Goal: Task Accomplishment & Management: Use online tool/utility

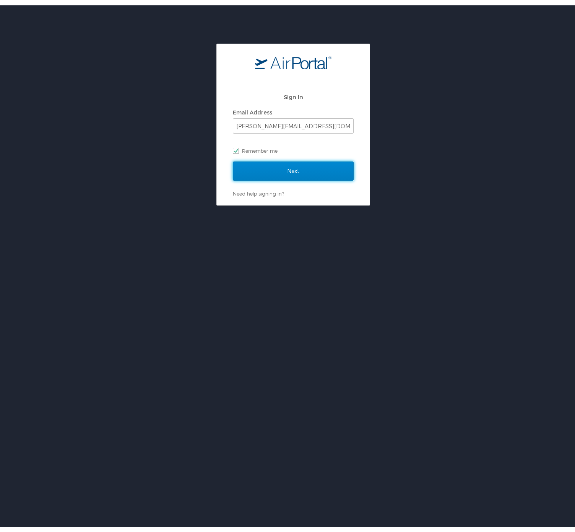
click at [298, 165] on input "Next" at bounding box center [293, 165] width 121 height 19
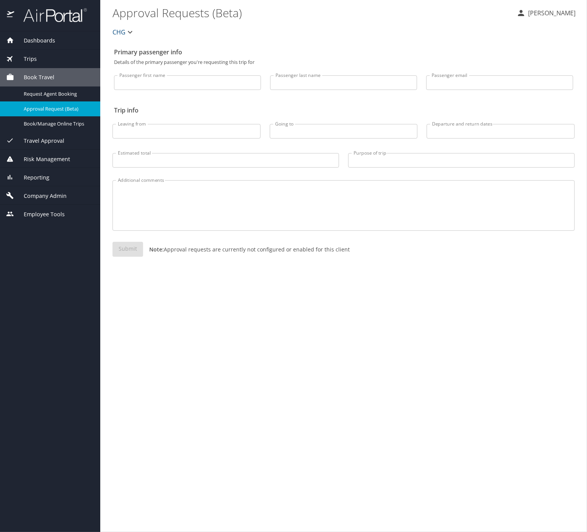
click at [55, 57] on div "Trips" at bounding box center [50, 59] width 88 height 8
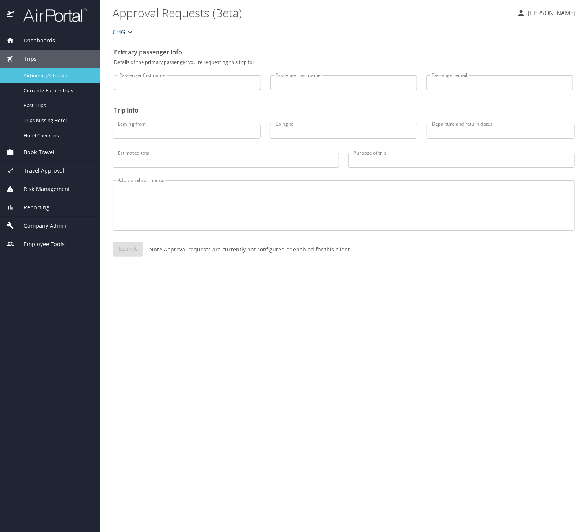
click at [81, 79] on span "Airtinerary® Lookup" at bounding box center [57, 75] width 67 height 7
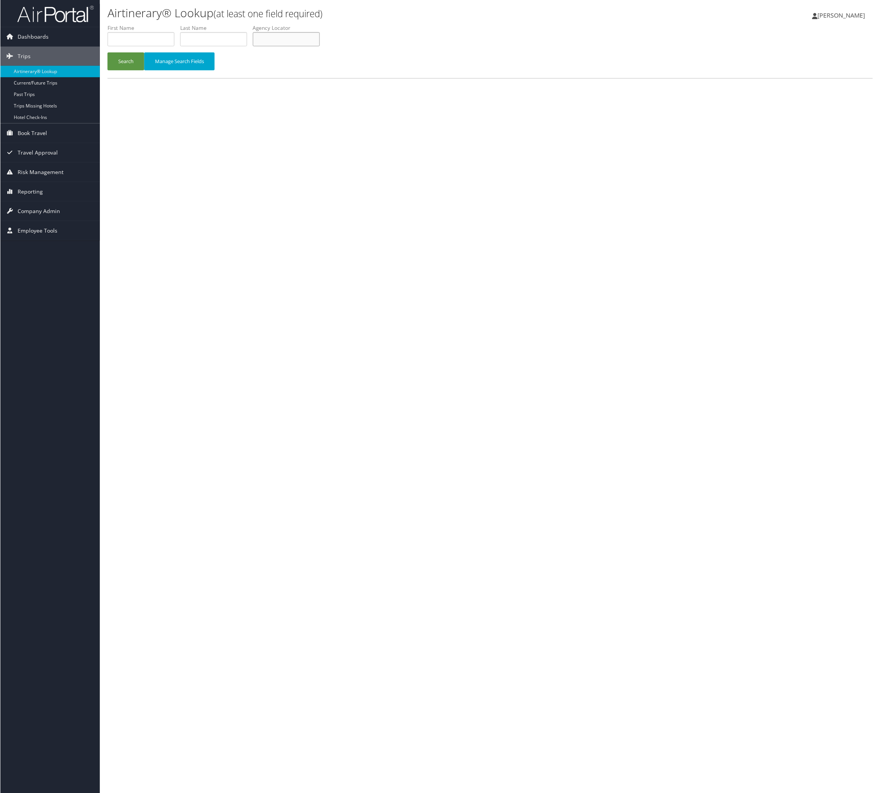
click at [319, 46] on input "text" at bounding box center [286, 39] width 67 height 14
paste input "NCEAVX"
type input "NCEAVX"
click at [137, 78] on div "Search Manage Search Fields" at bounding box center [489, 65] width 777 height 26
click at [136, 70] on button "Search" at bounding box center [125, 61] width 37 height 18
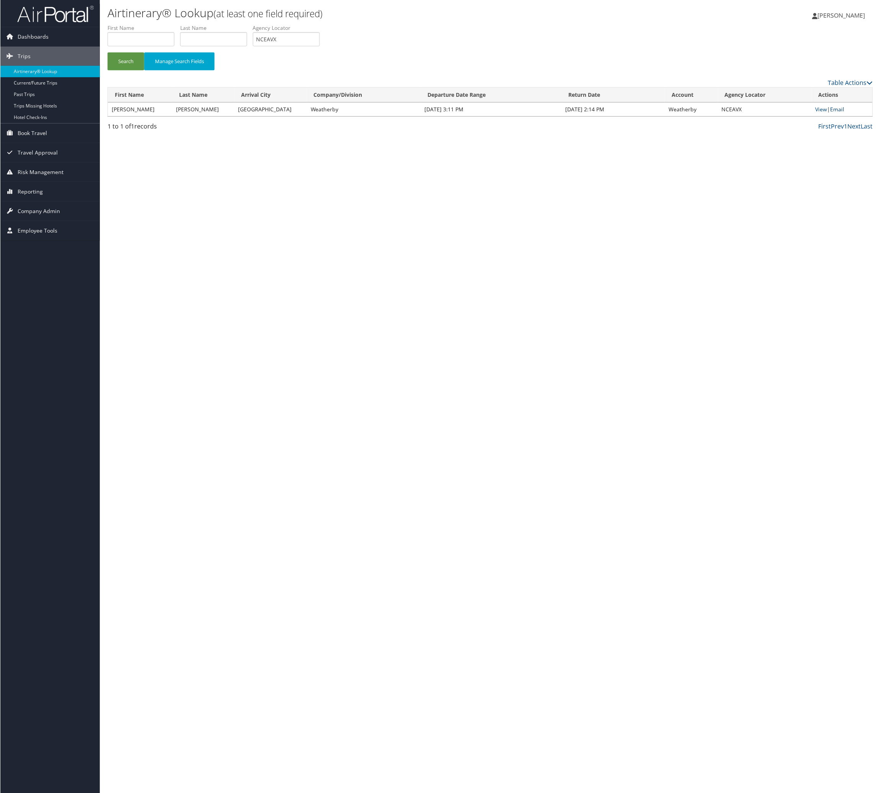
click at [844, 113] on link "Email" at bounding box center [837, 109] width 14 height 7
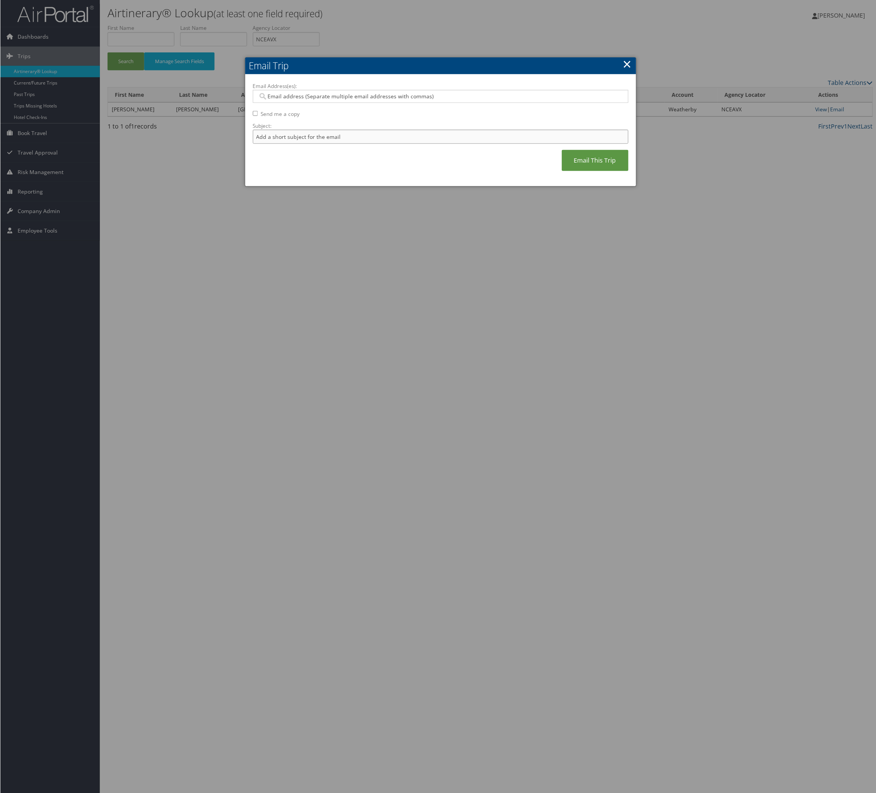
click at [348, 144] on input "Subject:" at bounding box center [441, 137] width 376 height 14
click at [424, 144] on input "Itinerary Change. Please see notes in TR-748126" at bounding box center [441, 137] width 376 height 14
paste input "69017"
type input "Itinerary Change. Please see notes in TR-769017"
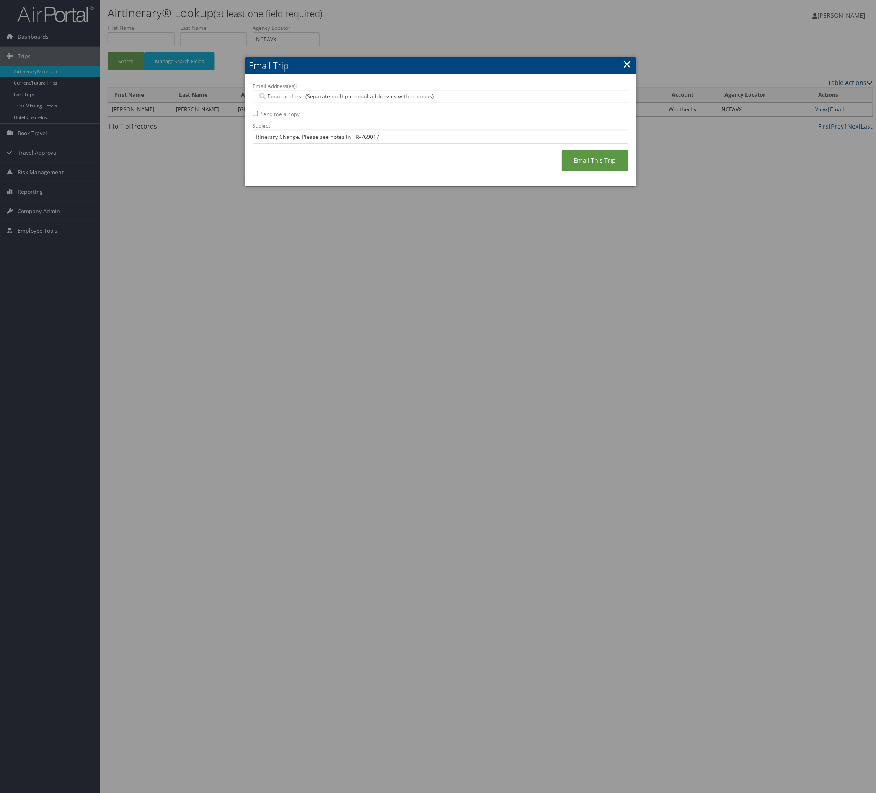
click at [373, 100] on input "Email Address(es):" at bounding box center [434, 97] width 355 height 8
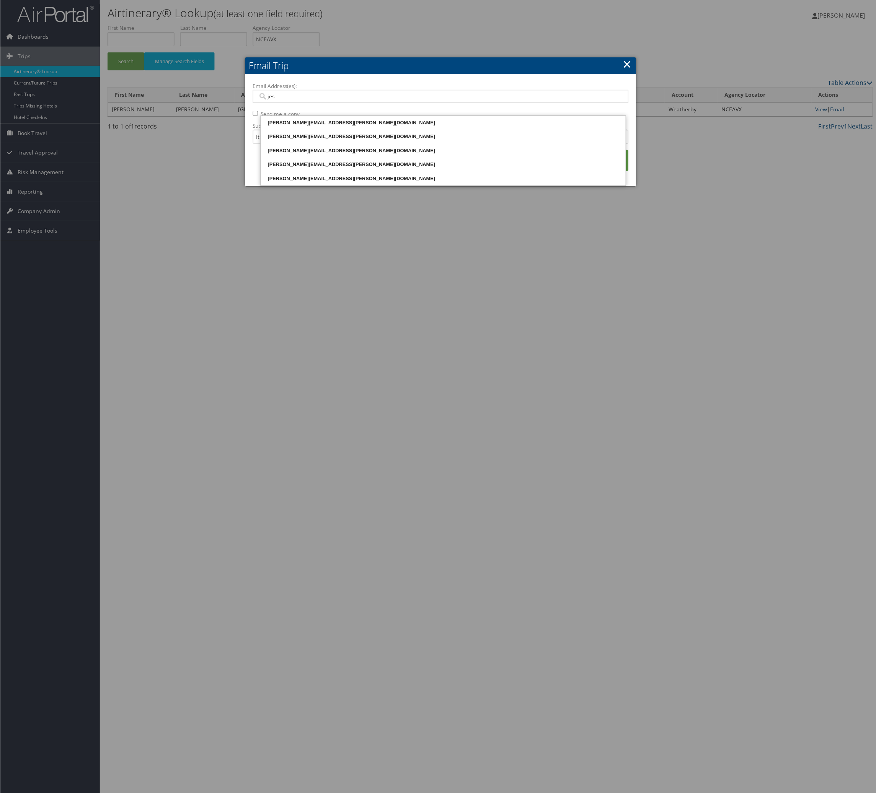
type input "jess"
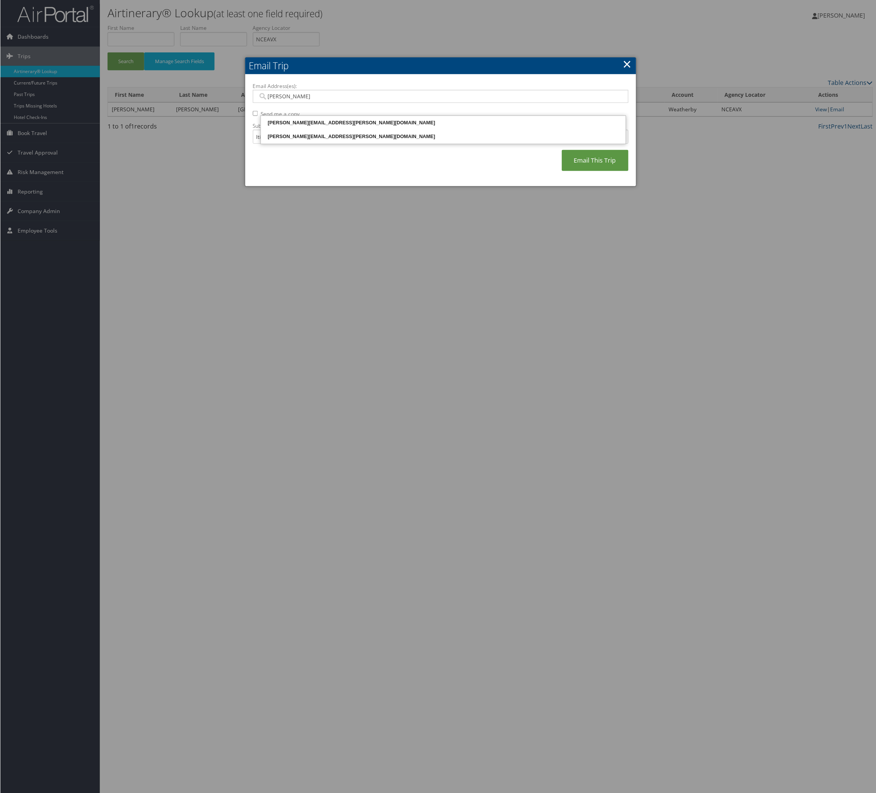
click at [371, 140] on div "jessica.williams@weatherbyhealthcare.com" at bounding box center [443, 137] width 363 height 8
type input "jessica.williams@weatherbyhealthcare.com"
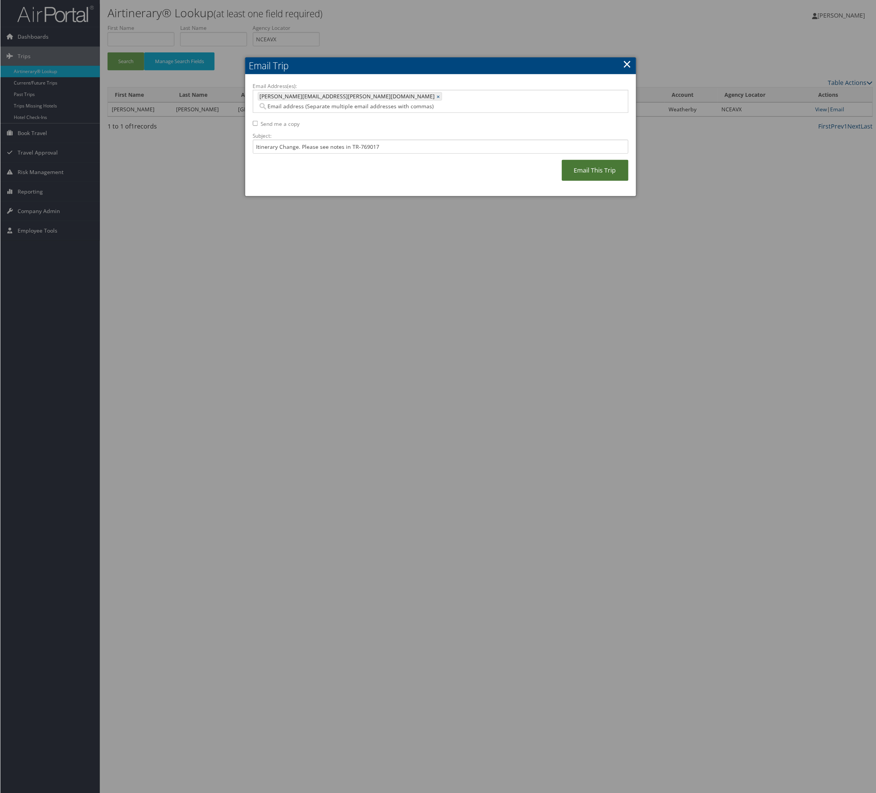
click at [563, 181] on link "Email This Trip" at bounding box center [595, 170] width 67 height 21
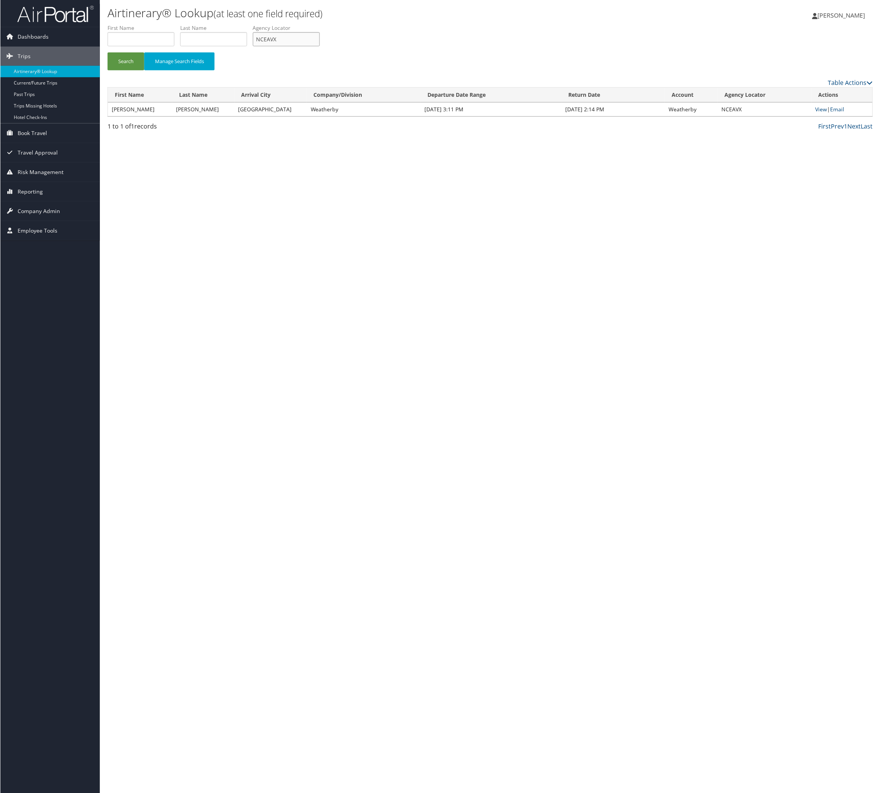
click at [319, 46] on input "NCEAVX" at bounding box center [286, 39] width 67 height 14
paste input "YJOVBN"
type input "YJOVBN"
click at [143, 70] on button "Search" at bounding box center [125, 61] width 37 height 18
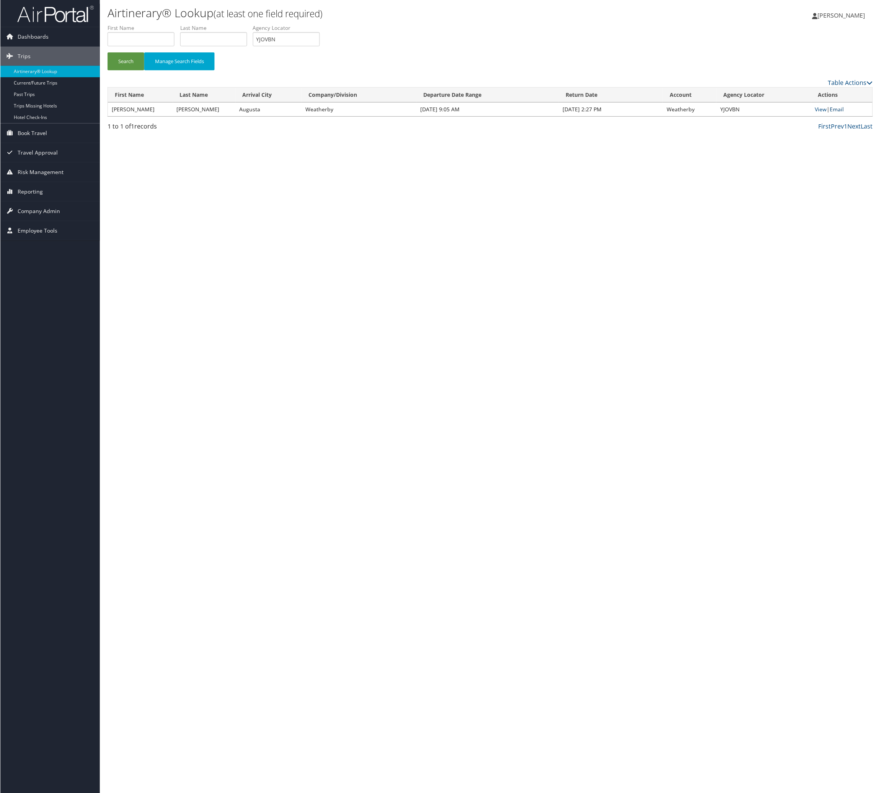
click at [837, 113] on link "Email" at bounding box center [837, 109] width 14 height 7
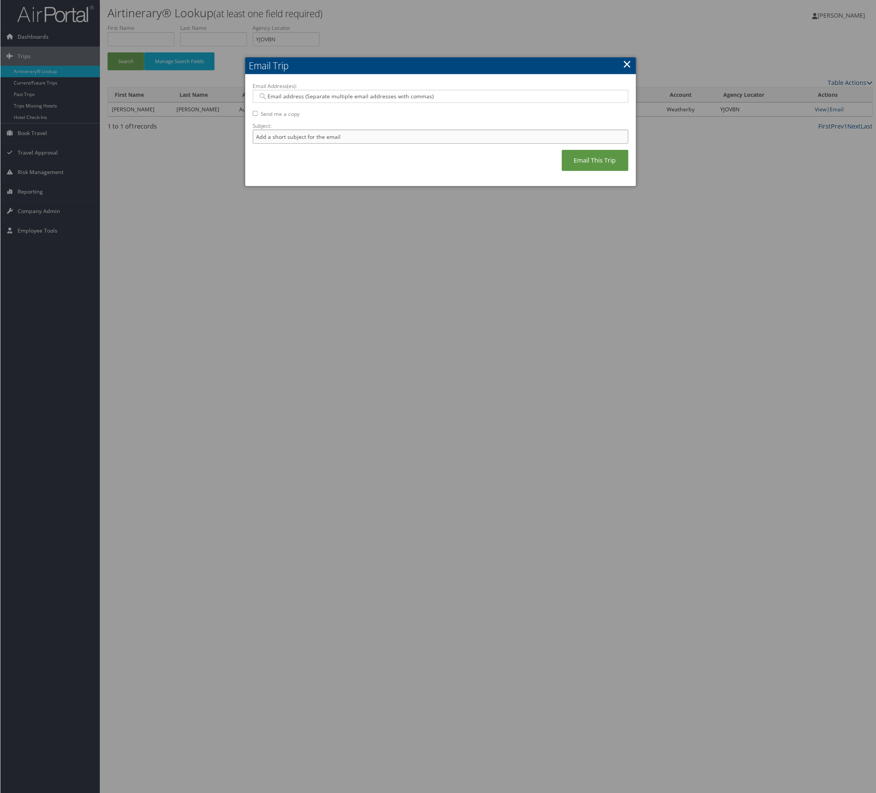
drag, startPoint x: 318, startPoint y: 172, endPoint x: 341, endPoint y: 179, distance: 24.1
click at [318, 144] on input "Subject:" at bounding box center [441, 137] width 376 height 14
click at [421, 144] on input "Itinerary Change. Please see notes in TR-748126" at bounding box center [441, 137] width 376 height 14
paste input "56238"
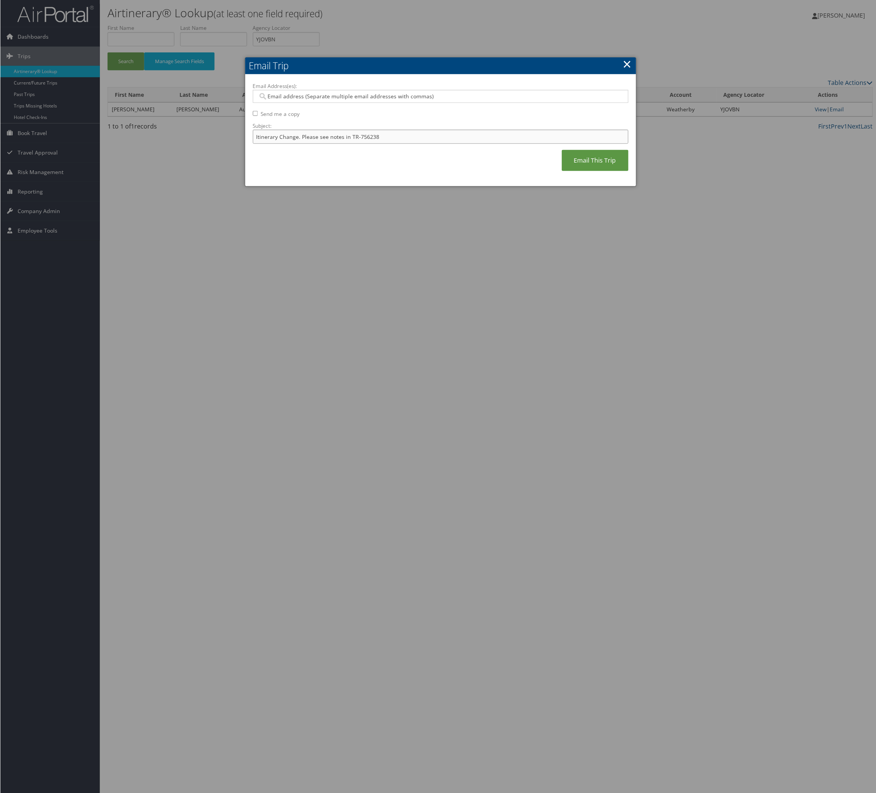
type input "Itinerary Change. Please see notes in TR-756238"
click at [392, 90] on label "Email Address(es):" at bounding box center [441, 86] width 376 height 8
click at [392, 100] on input "Email Address(es):" at bounding box center [434, 97] width 355 height 8
type input "rea"
click at [314, 127] on div "reagan.bokar@weatherbyhealthcare.com" at bounding box center [443, 123] width 363 height 8
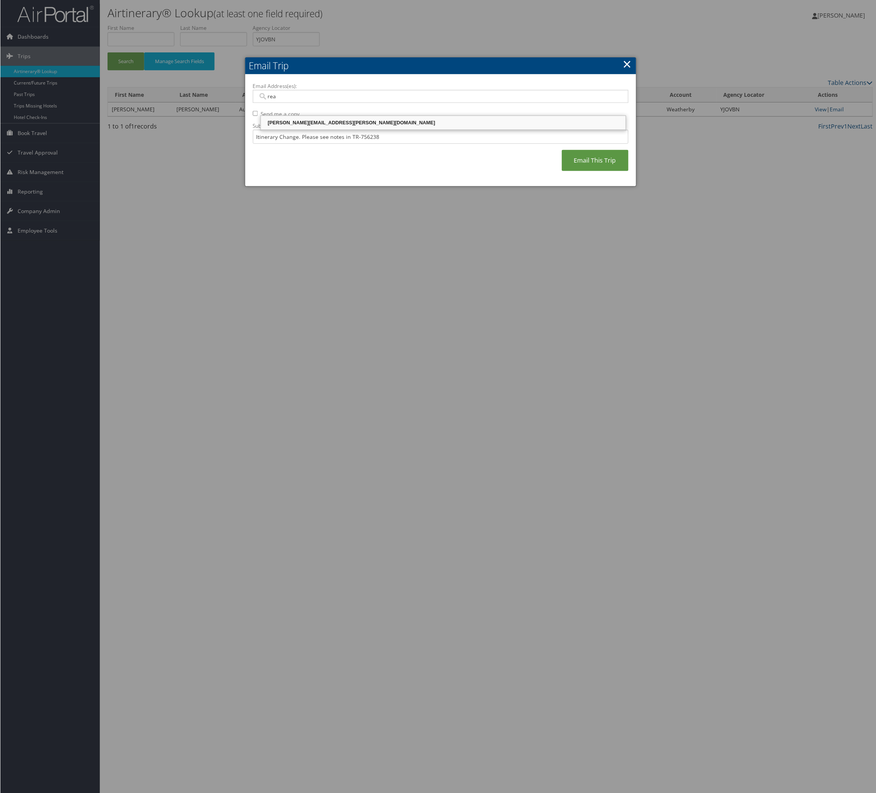
type input "reagan.bokar@weatherbyhealthcare.com"
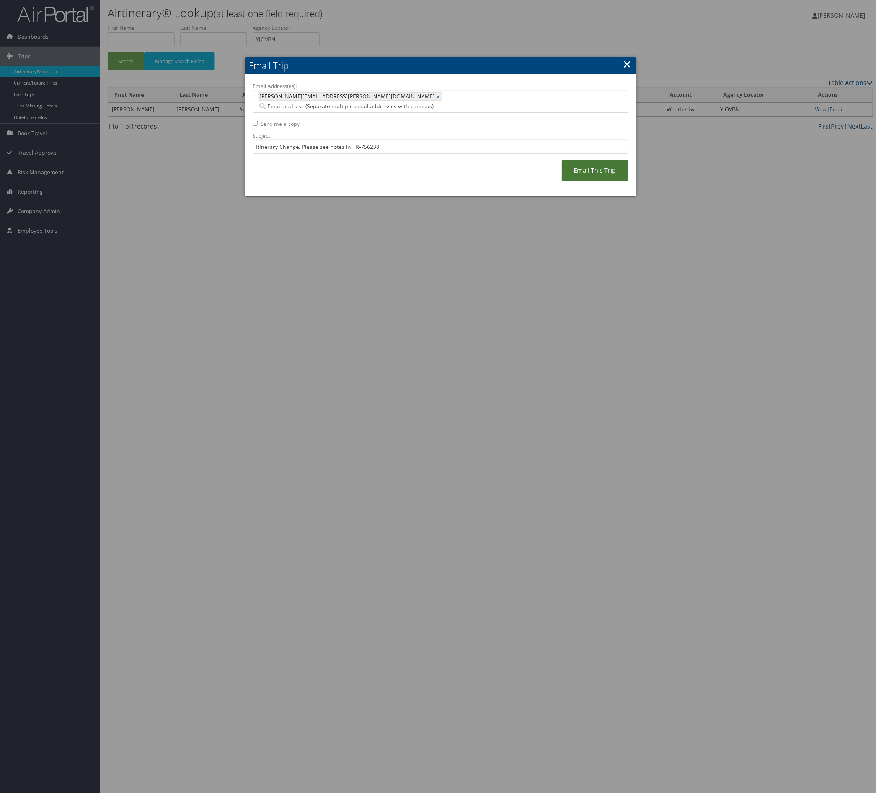
click at [562, 181] on link "Email This Trip" at bounding box center [595, 170] width 67 height 21
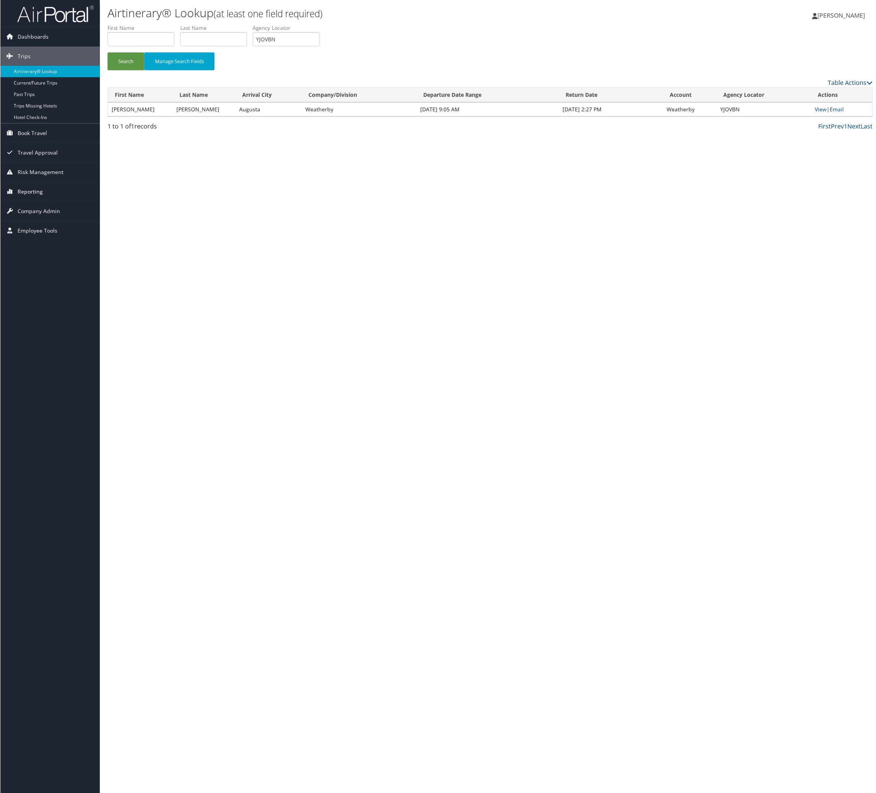
click at [31, 195] on span "Reporting" at bounding box center [29, 191] width 25 height 19
click at [44, 232] on link "Virtual Pay Lookup" at bounding box center [49, 229] width 99 height 11
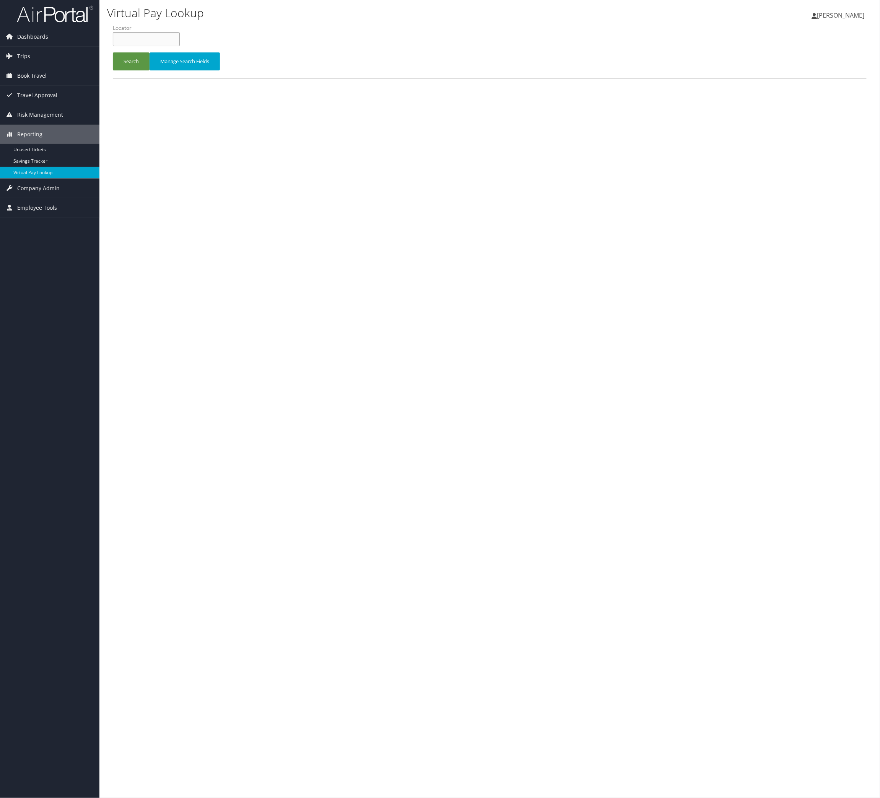
click at [180, 46] on input "text" at bounding box center [146, 39] width 67 height 14
paste input "JBAWHM"
type input "JBAWHM"
click at [150, 70] on button "Search" at bounding box center [131, 61] width 37 height 18
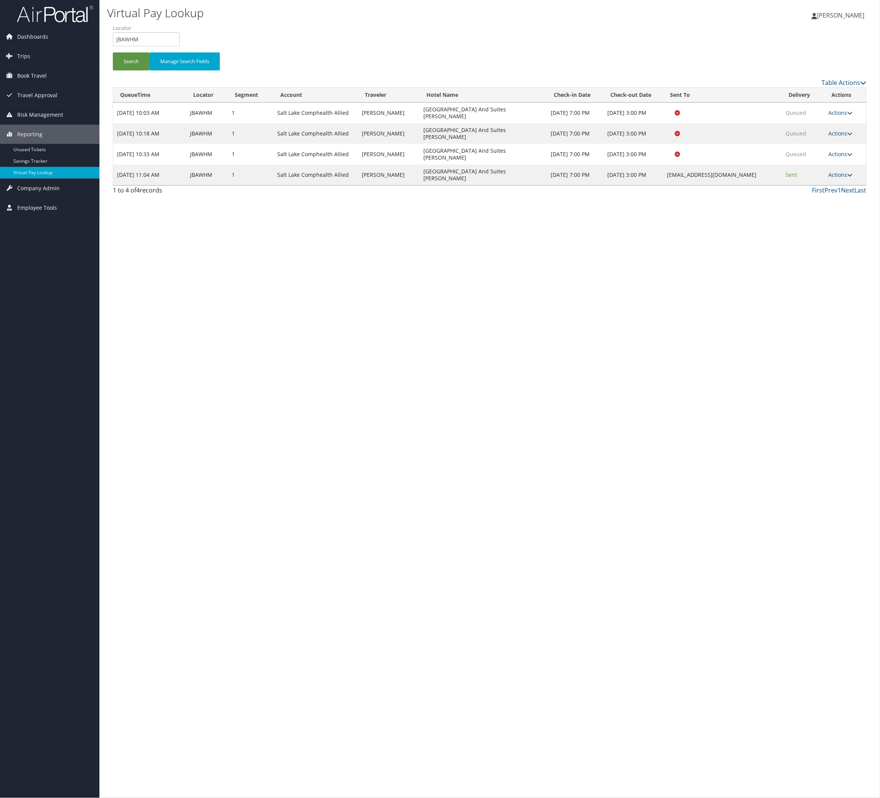
click at [848, 178] on icon at bounding box center [850, 174] width 5 height 5
click at [800, 299] on link "Logs" at bounding box center [793, 292] width 48 height 13
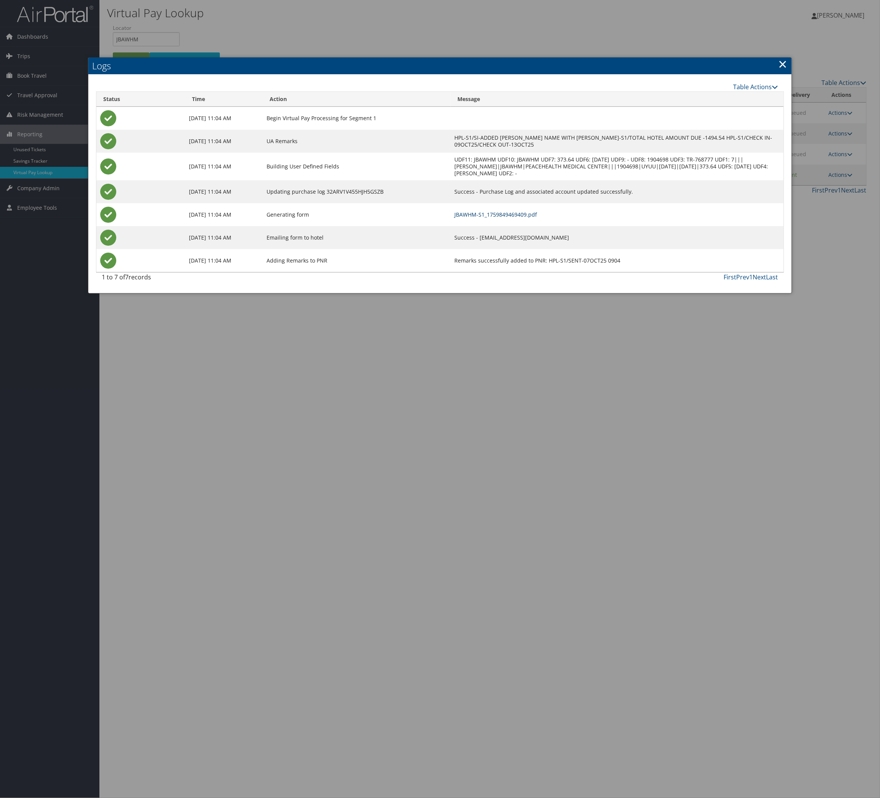
click at [536, 218] on link "JBAWHM-S1_1759849469409.pdf" at bounding box center [496, 214] width 83 height 7
